Goal: Task Accomplishment & Management: Manage account settings

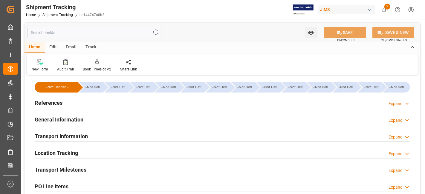
scroll to position [48, 0]
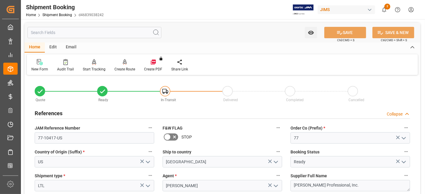
scroll to position [100, 0]
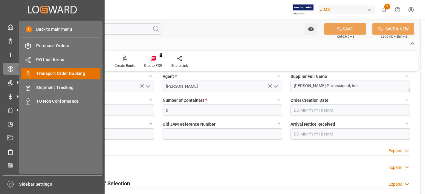
click at [78, 71] on span "Transport Order Booking" at bounding box center [68, 74] width 64 height 6
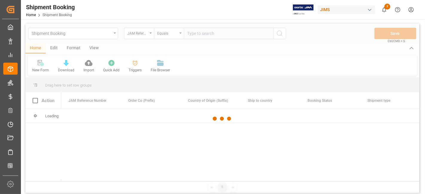
click at [202, 35] on div at bounding box center [222, 119] width 394 height 191
click at [196, 34] on div at bounding box center [222, 119] width 394 height 191
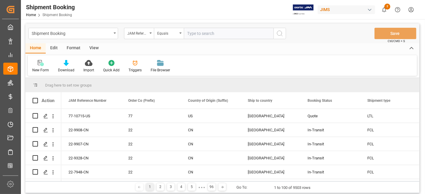
click at [196, 34] on input "text" at bounding box center [229, 33] width 90 height 11
paste input "77-10658-US"
type input "77-10658-US"
click at [279, 36] on icon "search button" at bounding box center [279, 33] width 7 height 7
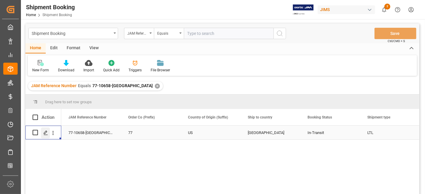
click at [43, 134] on div "Press SPACE to select this row." at bounding box center [45, 133] width 9 height 11
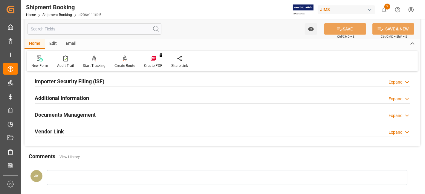
scroll to position [205, 0]
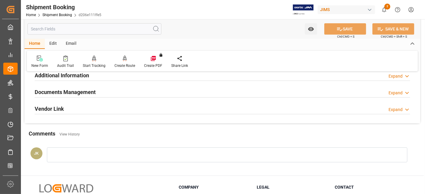
click at [67, 86] on div "Documents Management" at bounding box center [65, 91] width 61 height 11
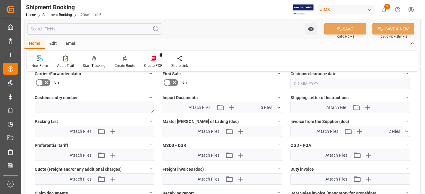
scroll to position [272, 0]
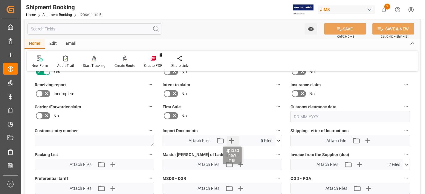
click at [232, 138] on icon "button" at bounding box center [232, 141] width 6 height 6
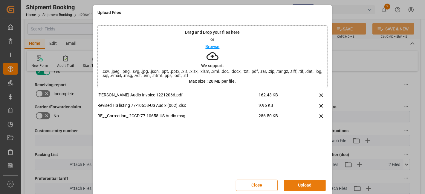
click at [300, 184] on button "Upload" at bounding box center [305, 185] width 42 height 11
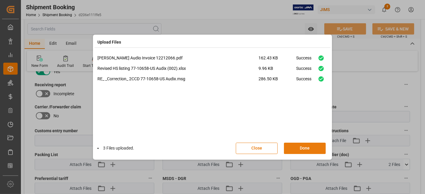
click at [298, 150] on button "Done" at bounding box center [305, 148] width 42 height 11
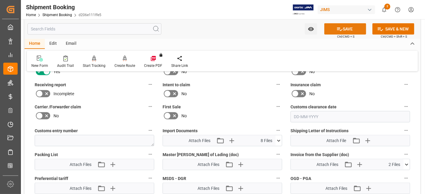
click at [334, 34] on button "SAVE" at bounding box center [345, 28] width 42 height 11
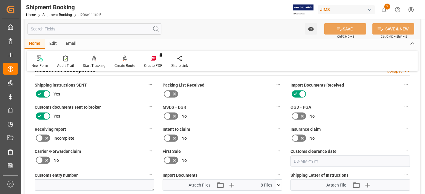
scroll to position [172, 0]
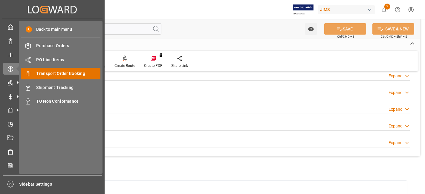
click at [79, 72] on span "Transport Order Booking" at bounding box center [68, 74] width 64 height 6
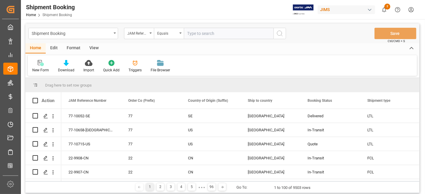
click at [196, 33] on input "text" at bounding box center [229, 33] width 90 height 11
type input "77-10415-US"
click at [278, 34] on icon "search button" at bounding box center [279, 33] width 7 height 7
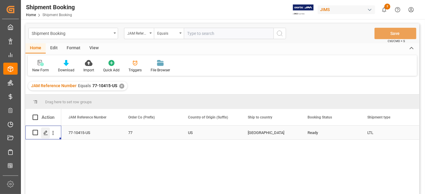
click at [45, 134] on icon "Press SPACE to select this row." at bounding box center [45, 133] width 5 height 5
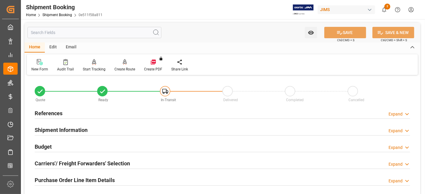
click at [57, 116] on h2 "References" at bounding box center [49, 113] width 28 height 8
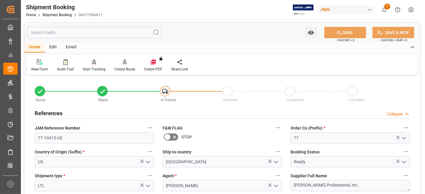
scroll to position [66, 0]
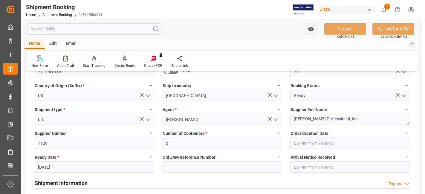
click at [70, 167] on input "02-09-2025" at bounding box center [95, 167] width 120 height 11
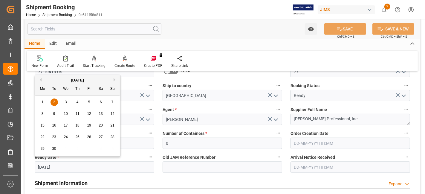
click at [41, 79] on button "Previous Month" at bounding box center [40, 80] width 4 height 4
click at [40, 152] on div "25" at bounding box center [42, 149] width 7 height 7
type input "25-08-2025"
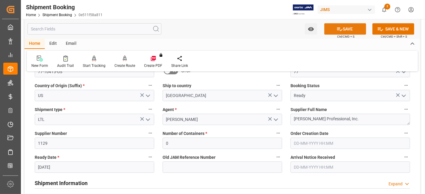
click at [330, 30] on button "SAVE" at bounding box center [345, 28] width 42 height 11
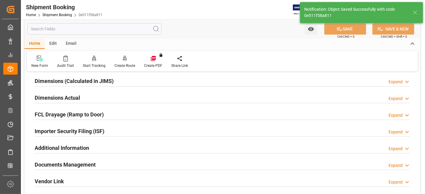
scroll to position [13, 0]
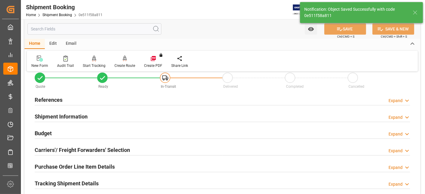
click at [58, 150] on h2 "Carriers'/ Freight Forwarders' Selection" at bounding box center [82, 150] width 95 height 8
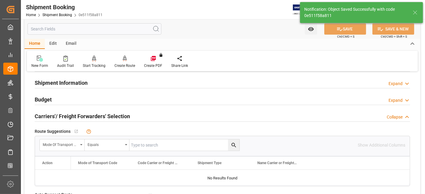
scroll to position [80, 0]
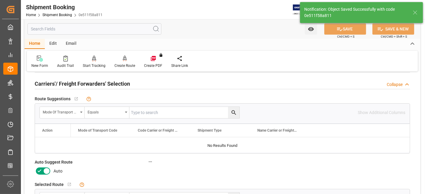
click at [39, 170] on icon at bounding box center [40, 171] width 4 height 3
click at [0, 0] on input "checkbox" at bounding box center [0, 0] width 0 height 0
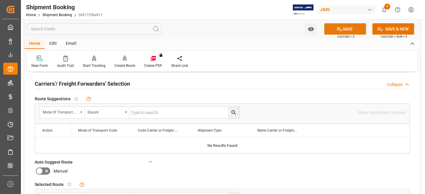
click at [331, 29] on button "SAVE" at bounding box center [345, 28] width 42 height 11
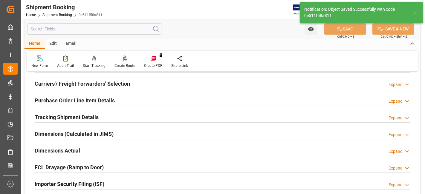
click at [120, 63] on div "Create Route" at bounding box center [125, 65] width 21 height 5
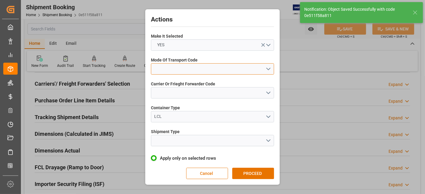
click at [265, 65] on button "open menu" at bounding box center [212, 68] width 123 height 11
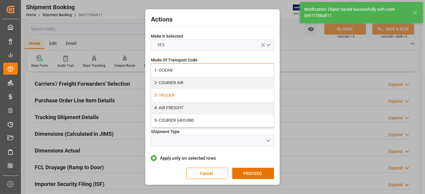
click at [188, 95] on div "3- TRUCKR" at bounding box center [212, 95] width 123 height 13
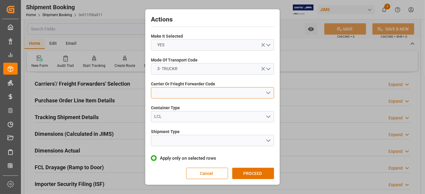
click at [267, 93] on button "open menu" at bounding box center [212, 92] width 123 height 11
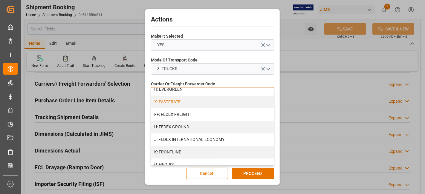
scroll to position [166, 0]
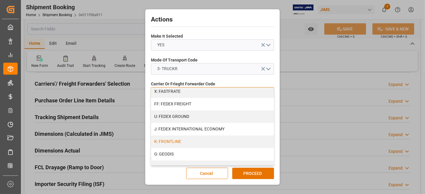
click at [189, 141] on div "K: FRONTLINE" at bounding box center [212, 142] width 123 height 13
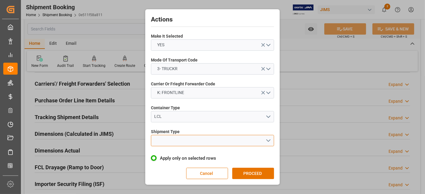
click at [265, 138] on button "open menu" at bounding box center [212, 140] width 123 height 11
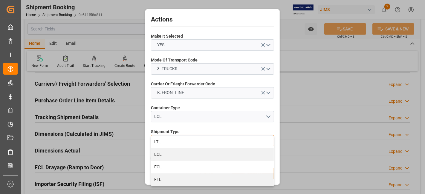
click at [206, 141] on div "LTL" at bounding box center [212, 142] width 123 height 13
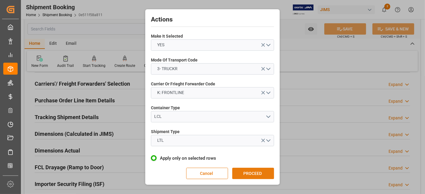
click at [249, 174] on button "PROCEED" at bounding box center [253, 173] width 42 height 11
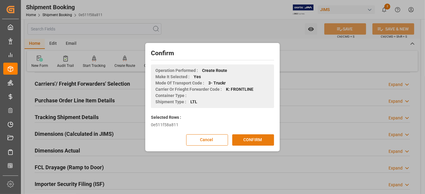
click at [248, 140] on button "CONFIRM" at bounding box center [253, 140] width 42 height 11
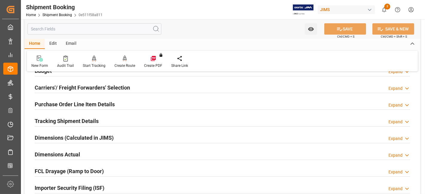
scroll to position [66, 0]
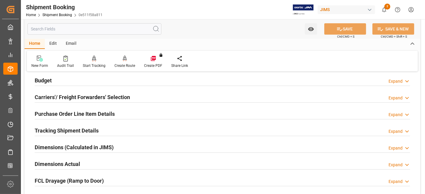
click at [74, 131] on h2 "Tracking Shipment Details" at bounding box center [67, 131] width 64 height 8
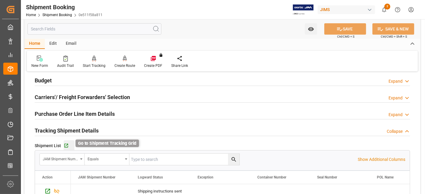
click at [66, 146] on icon "button" at bounding box center [66, 145] width 5 height 5
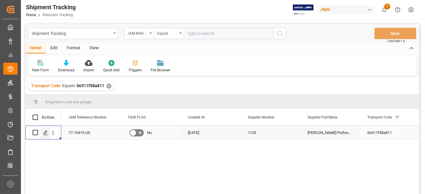
click at [42, 135] on div "Press SPACE to select this row." at bounding box center [45, 133] width 9 height 11
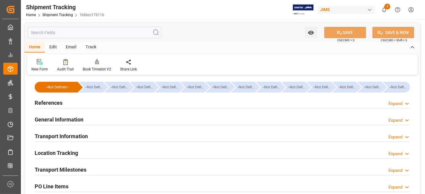
click at [68, 106] on div "References Expand" at bounding box center [222, 102] width 375 height 11
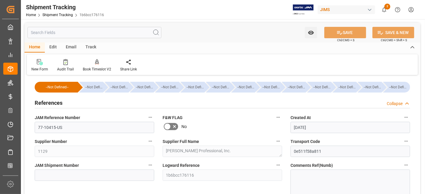
click at [68, 106] on div "References Collapse" at bounding box center [222, 102] width 375 height 11
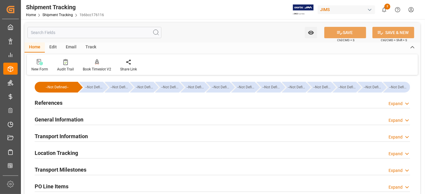
click at [73, 133] on h2 "Transport Information" at bounding box center [61, 136] width 53 height 8
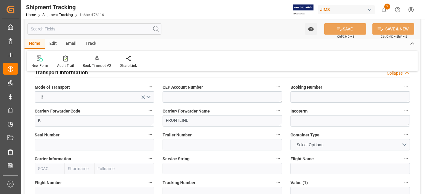
scroll to position [66, 0]
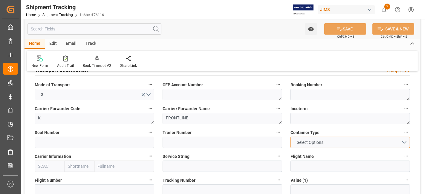
click at [337, 142] on button "Select Options" at bounding box center [351, 142] width 120 height 11
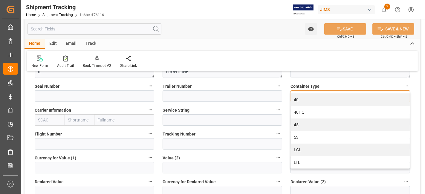
scroll to position [133, 0]
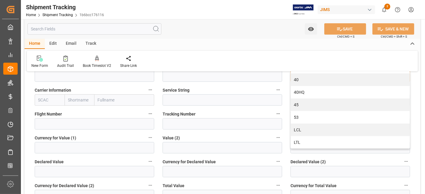
click at [307, 141] on div "LTL" at bounding box center [350, 142] width 119 height 13
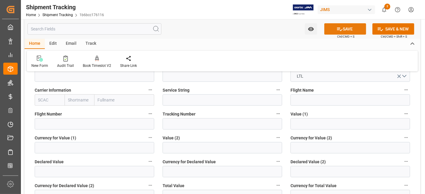
click at [337, 28] on icon at bounding box center [339, 30] width 5 height 4
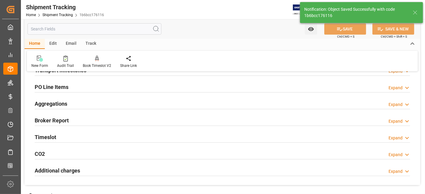
scroll to position [66, 0]
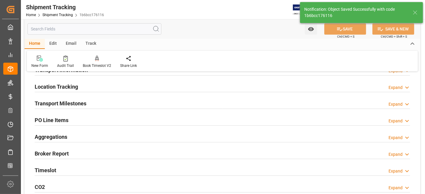
click at [63, 106] on h2 "Transport Milestones" at bounding box center [61, 104] width 52 height 8
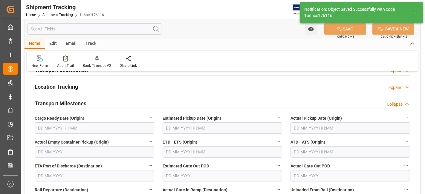
click at [65, 129] on input "text" at bounding box center [95, 128] width 120 height 11
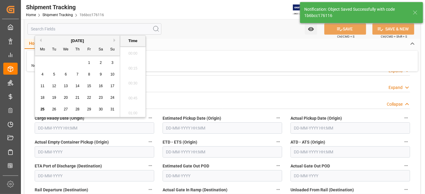
scroll to position [704, 0]
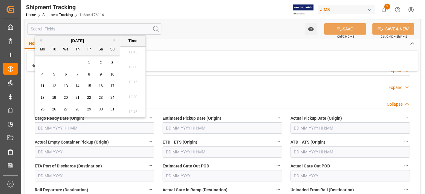
click at [42, 111] on span "25" at bounding box center [42, 109] width 4 height 4
type input "25-08-2025 00:00"
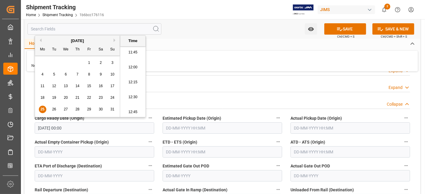
click at [212, 131] on input "text" at bounding box center [223, 128] width 120 height 11
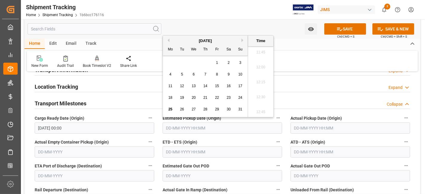
click at [168, 112] on div "25" at bounding box center [170, 109] width 7 height 7
type input "25-08-2025 00:00"
click at [170, 111] on span "25" at bounding box center [170, 109] width 4 height 4
click at [337, 30] on icon at bounding box center [340, 29] width 6 height 6
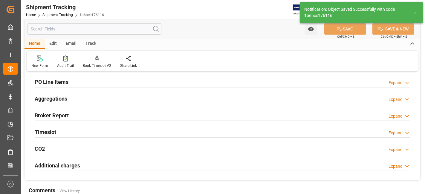
scroll to position [56, 0]
